Goal: Task Accomplishment & Management: Manage account settings

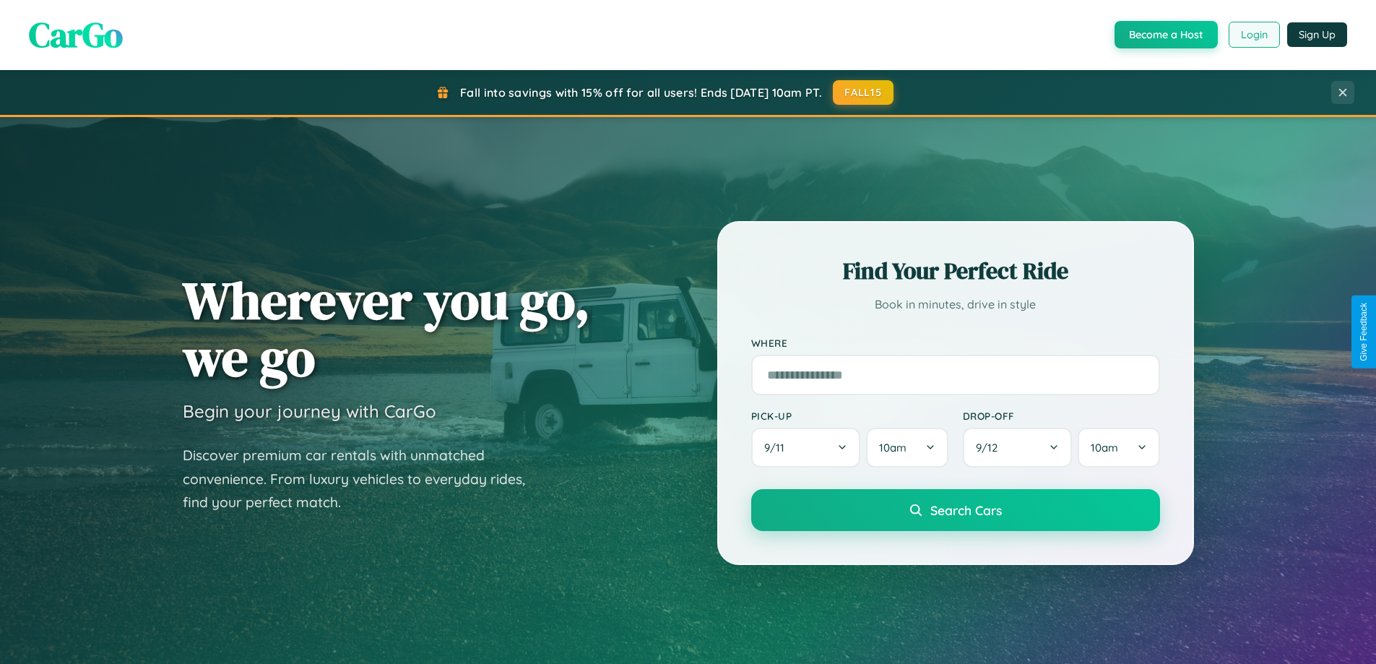
click at [1253, 35] on button "Login" at bounding box center [1253, 35] width 51 height 26
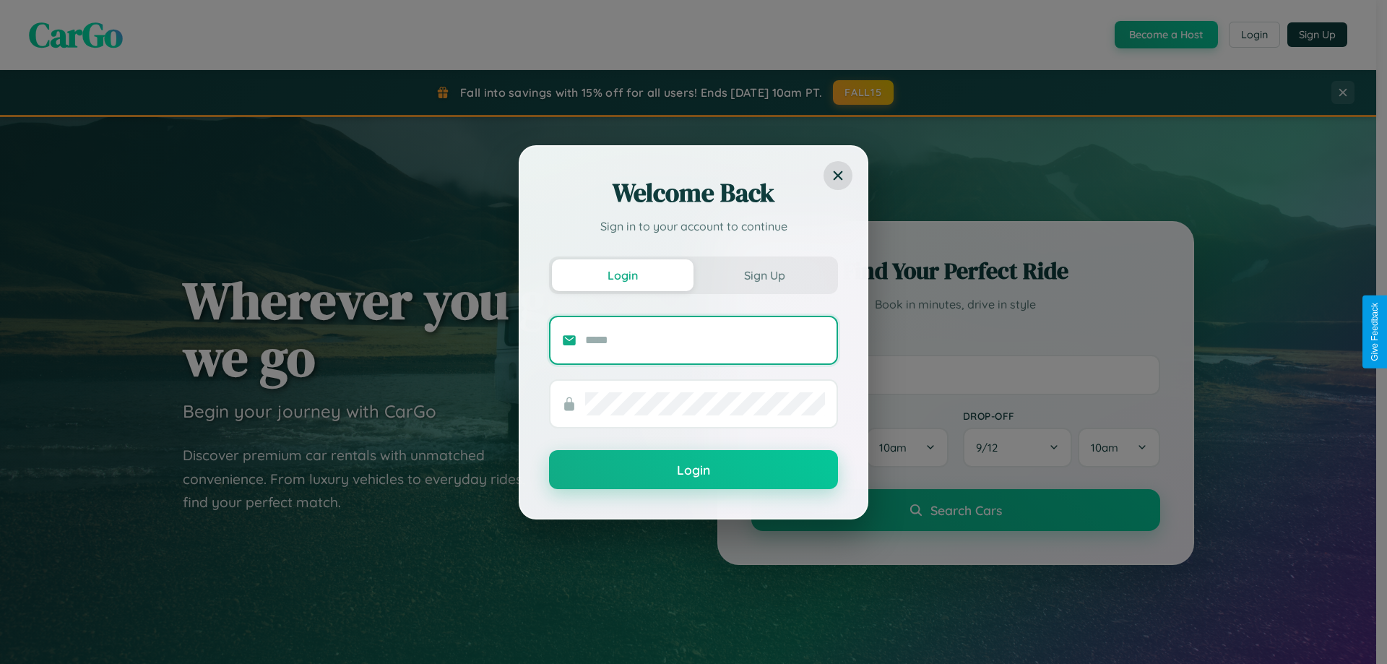
click at [705, 339] on input "text" at bounding box center [705, 340] width 240 height 23
type input "**********"
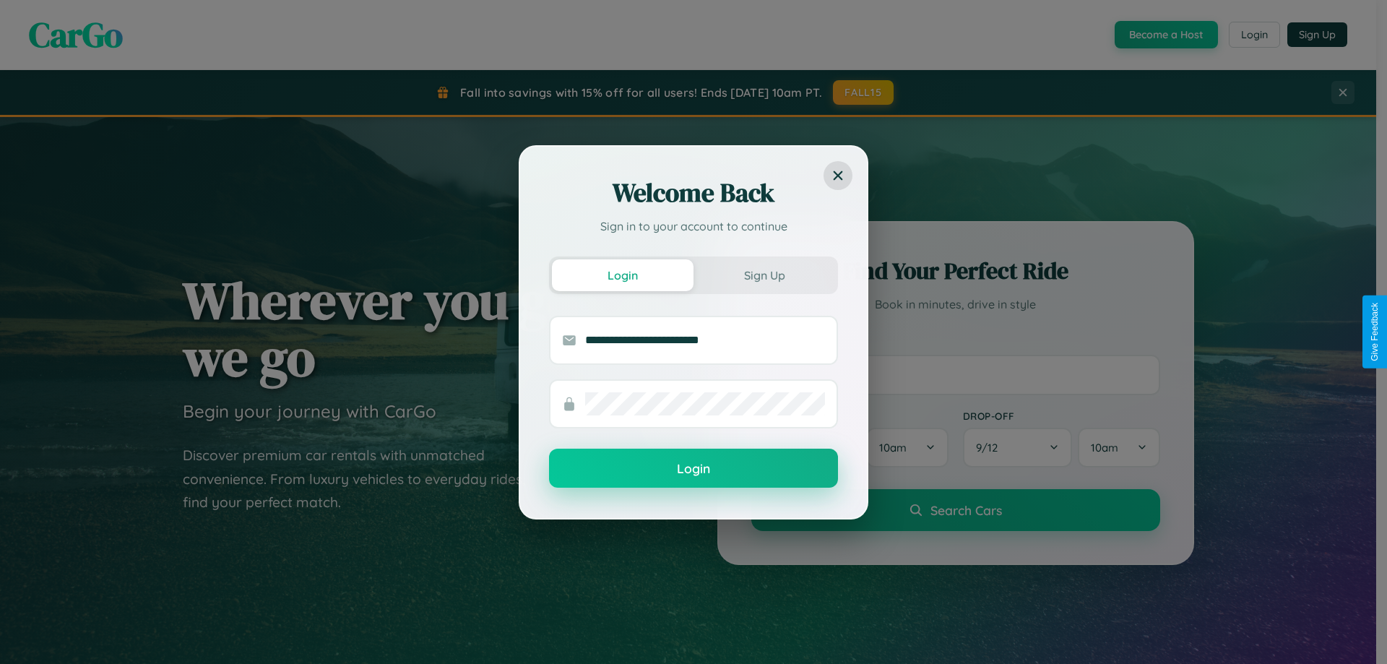
click at [693, 469] on button "Login" at bounding box center [693, 467] width 289 height 39
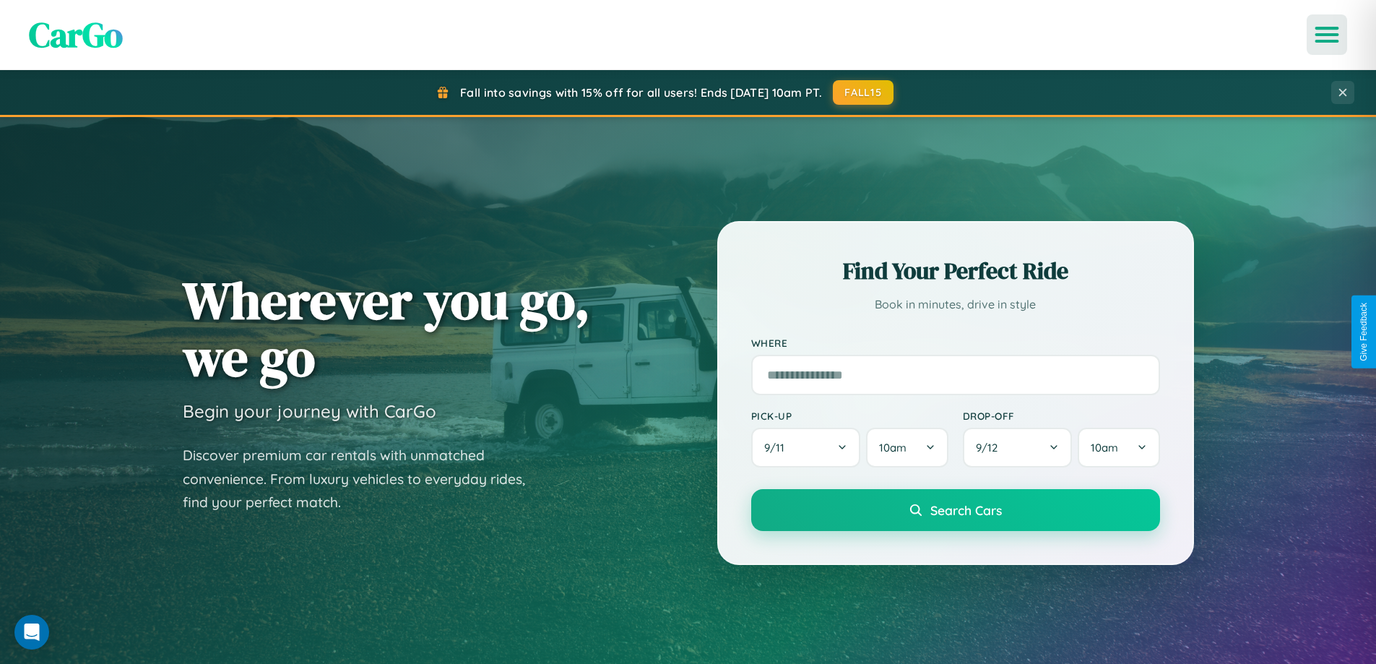
click at [1327, 35] on icon "Open menu" at bounding box center [1326, 34] width 21 height 13
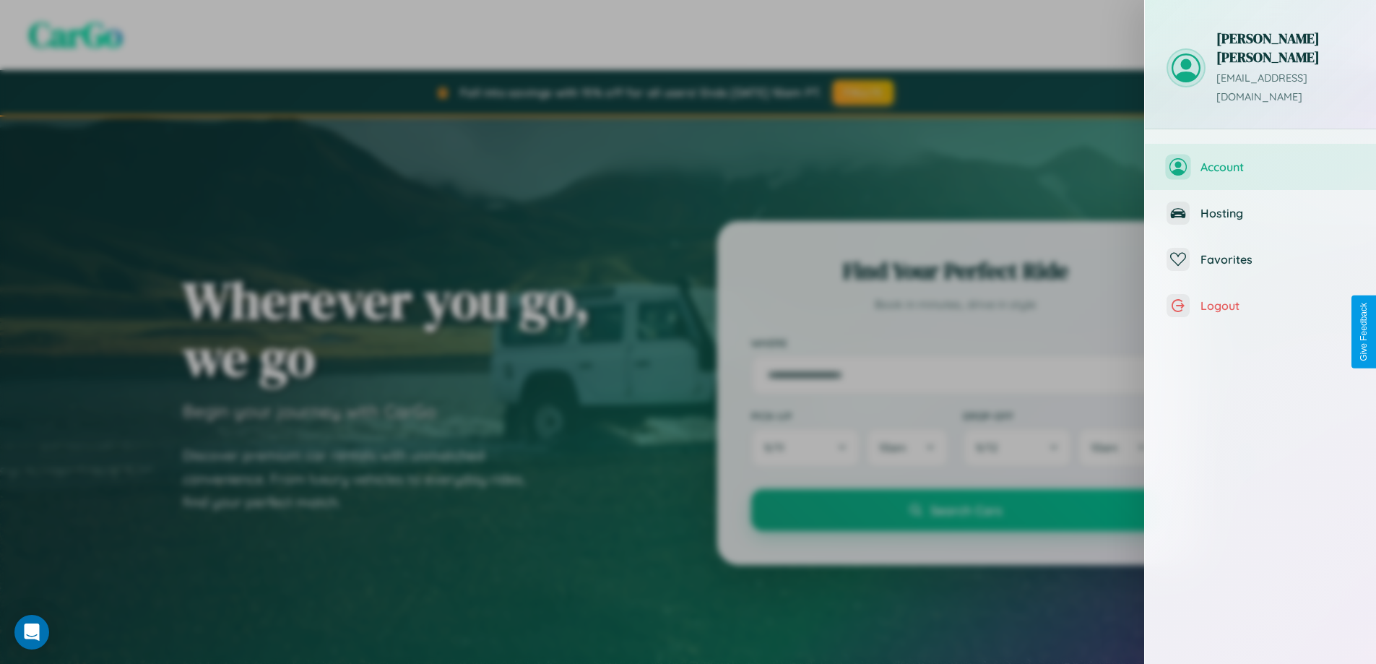
click at [1260, 160] on span "Account" at bounding box center [1277, 167] width 154 height 14
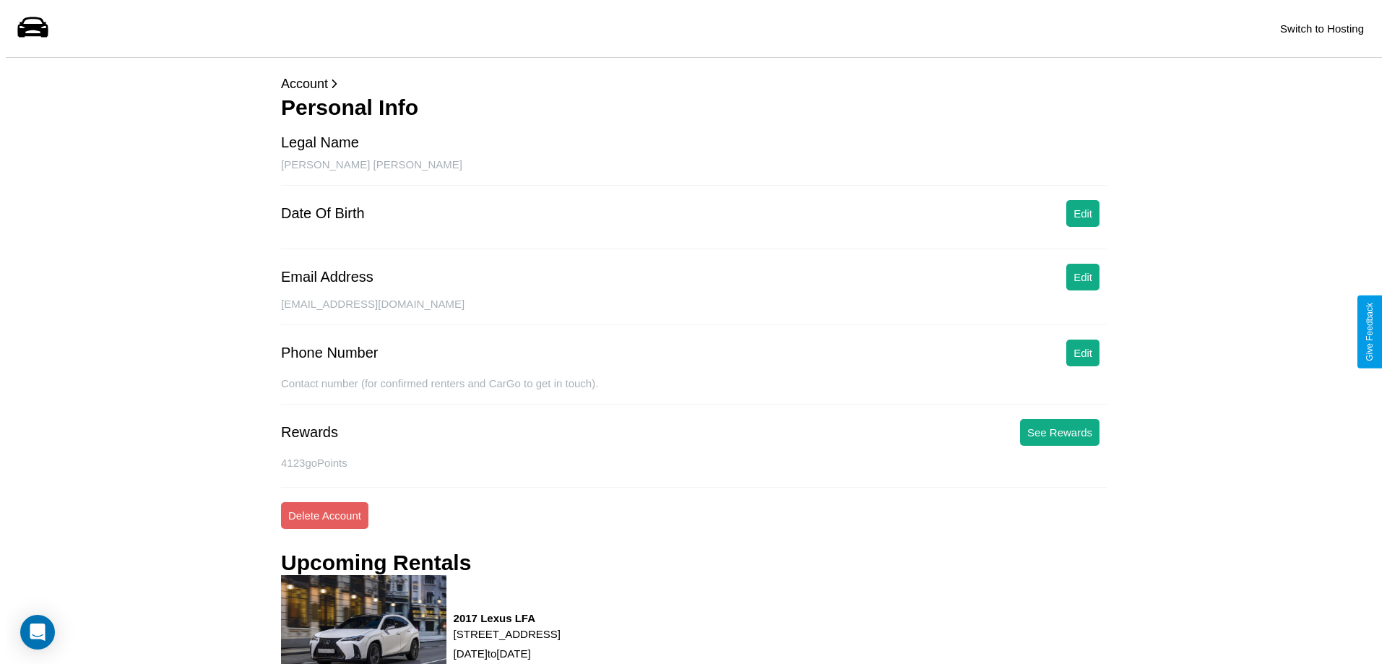
scroll to position [183, 0]
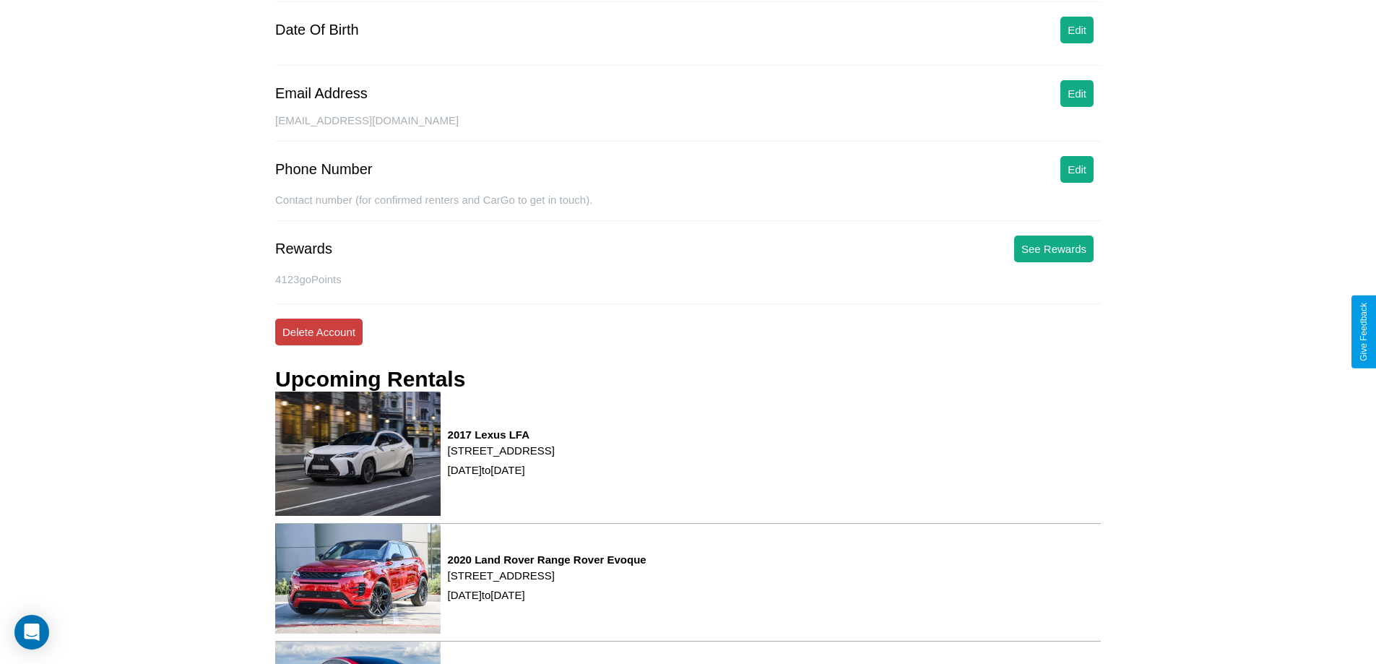
click at [318, 331] on button "Delete Account" at bounding box center [318, 331] width 87 height 27
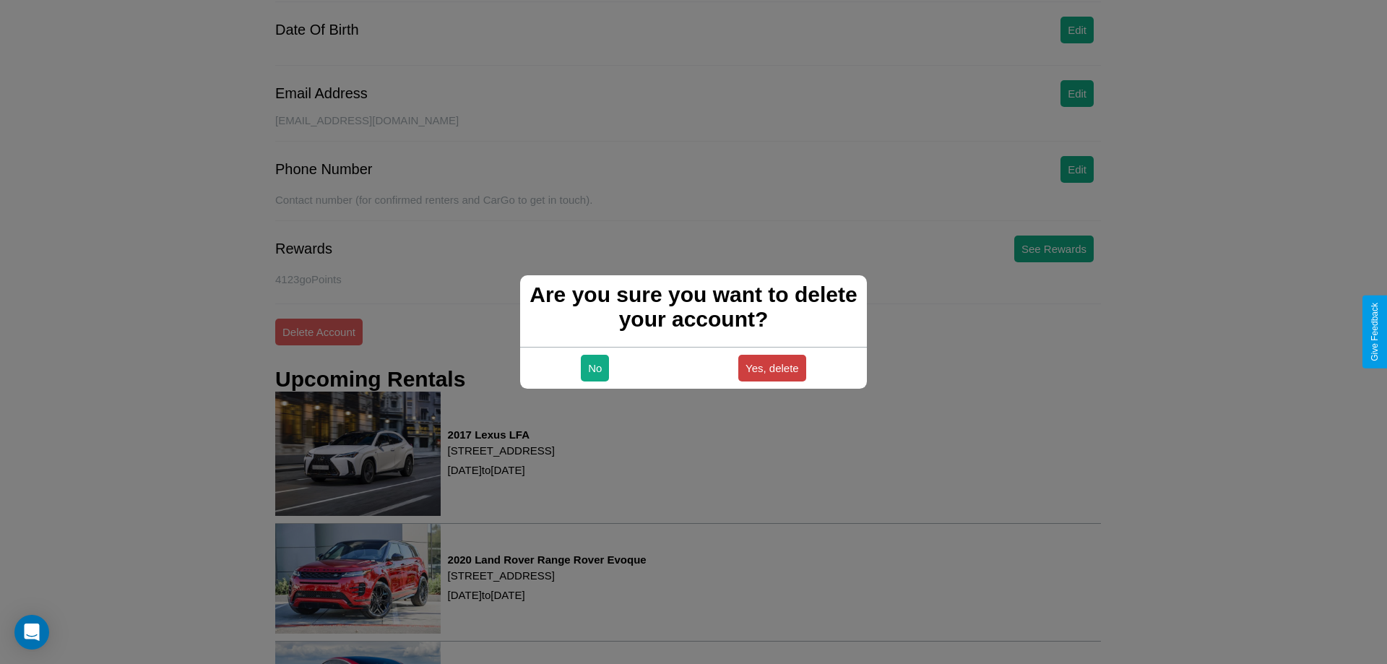
click at [771, 368] on button "Yes, delete" at bounding box center [772, 368] width 68 height 27
